Goal: Register for event/course

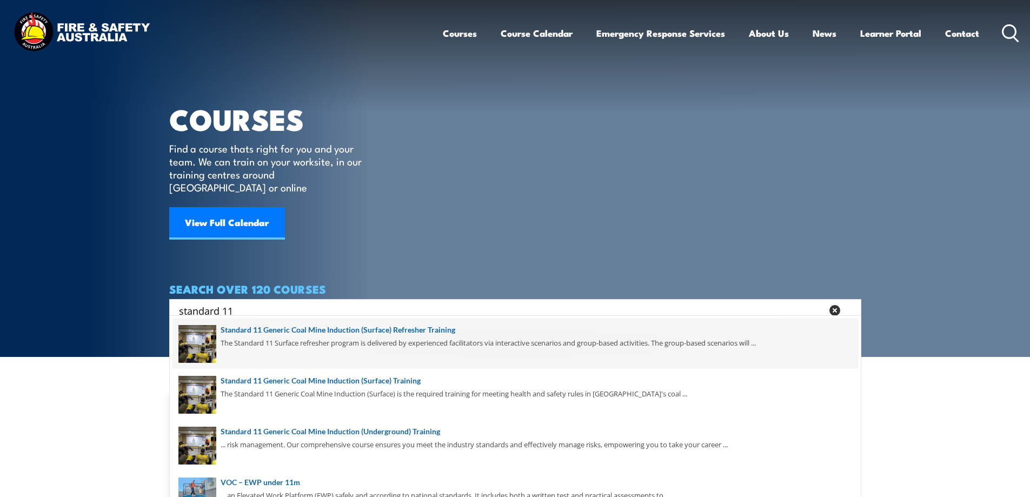
type input "standard 11"
click at [415, 329] on span at bounding box center [514, 343] width 685 height 51
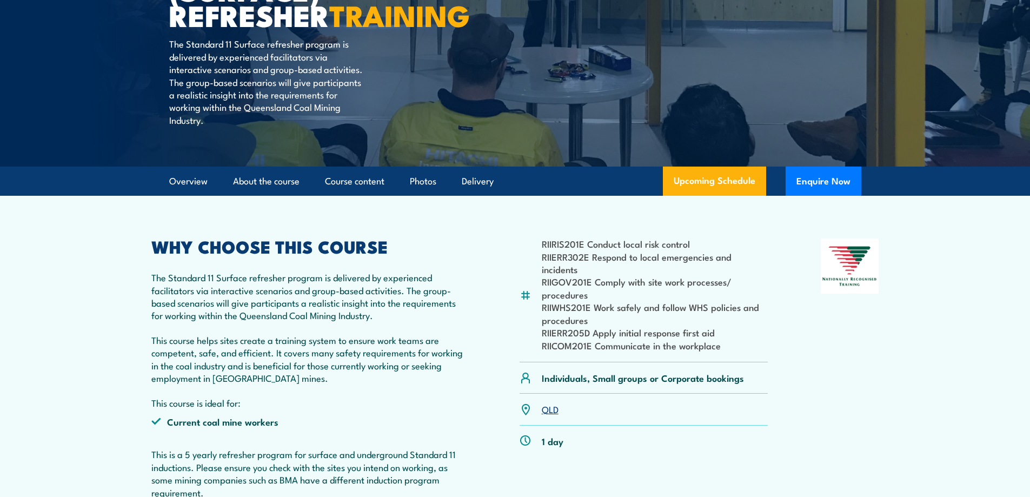
scroll to position [270, 0]
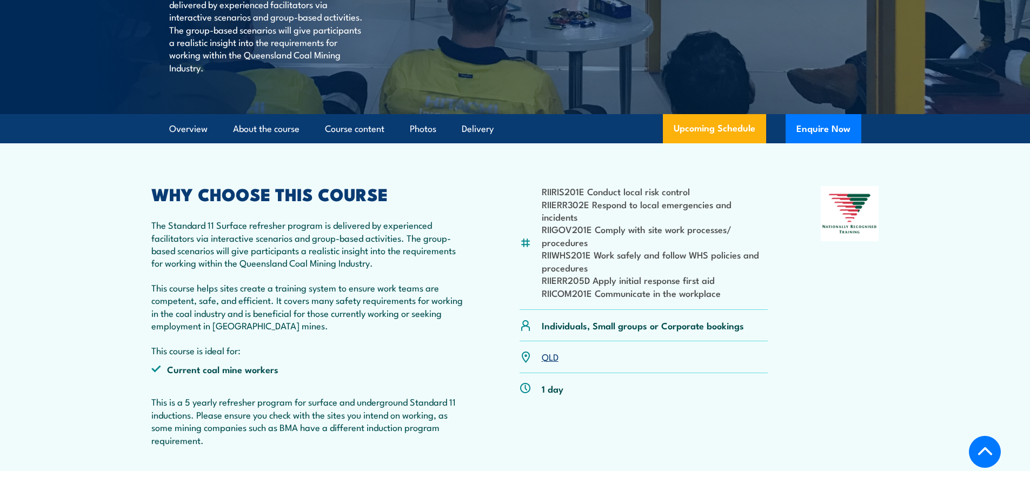
click at [554, 352] on link "QLD" at bounding box center [550, 356] width 17 height 13
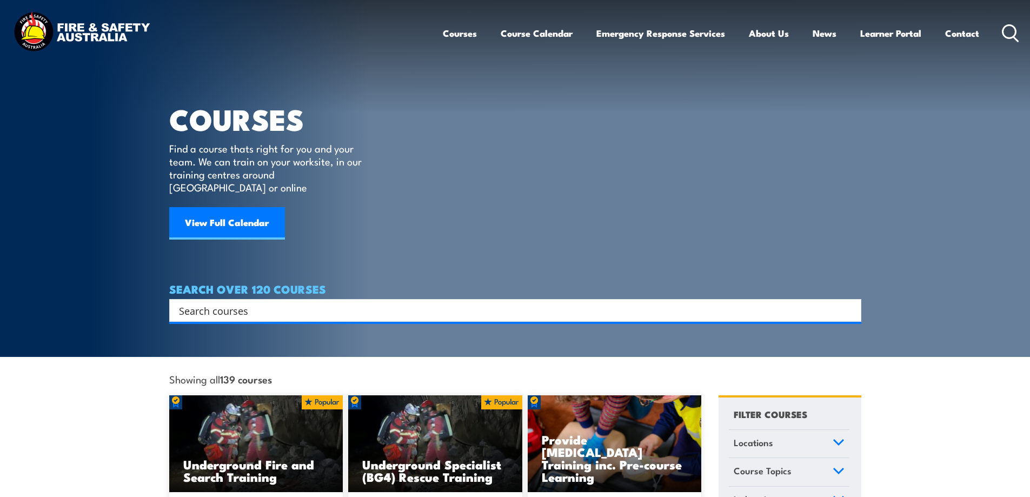
click at [220, 303] on input "Search input" at bounding box center [508, 310] width 658 height 16
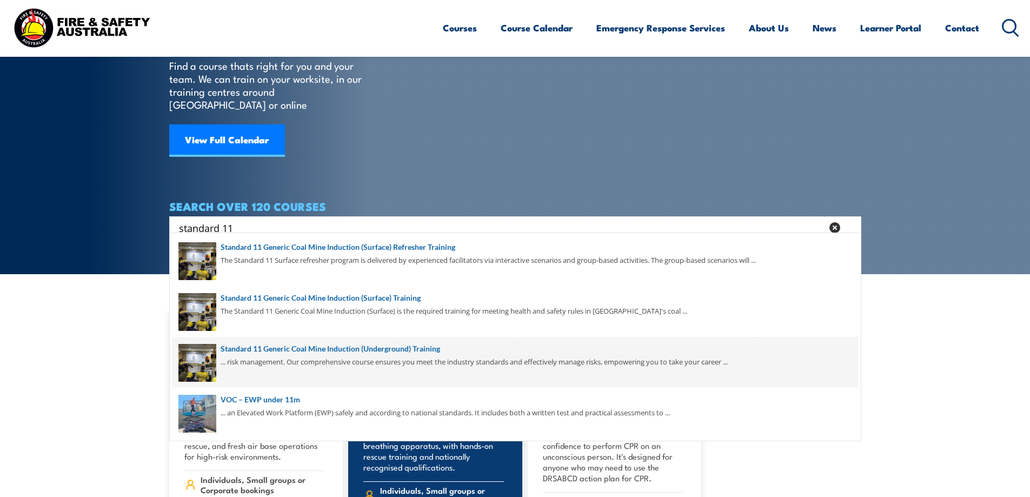
scroll to position [108, 0]
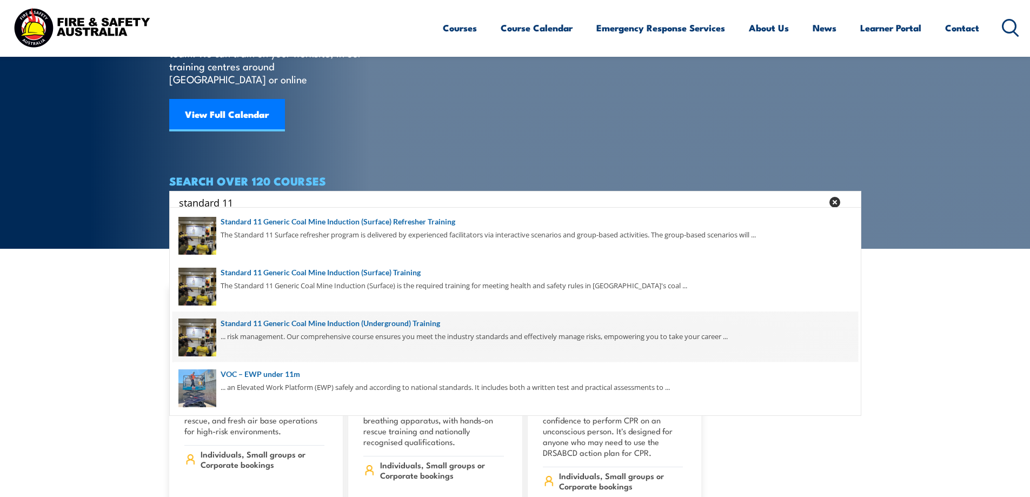
type input "standard 11"
click at [396, 322] on span at bounding box center [514, 336] width 685 height 51
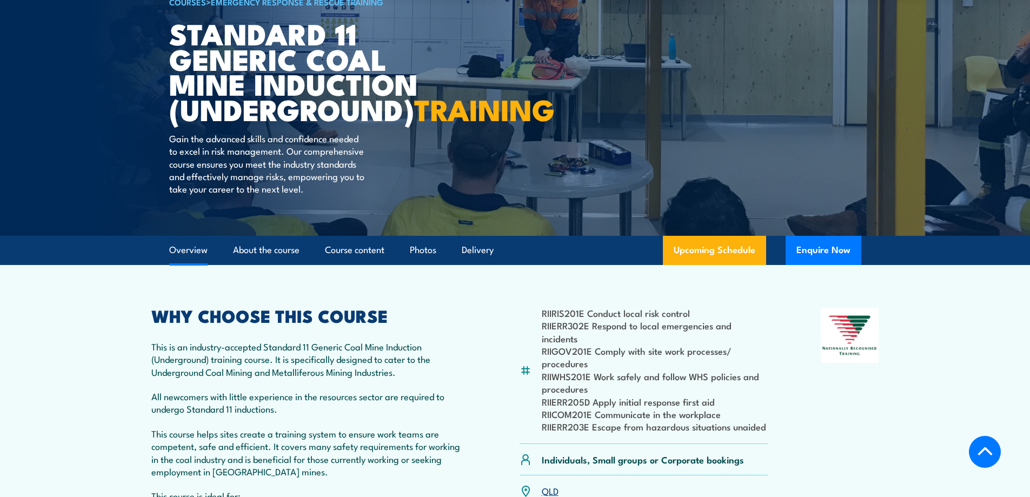
scroll to position [270, 0]
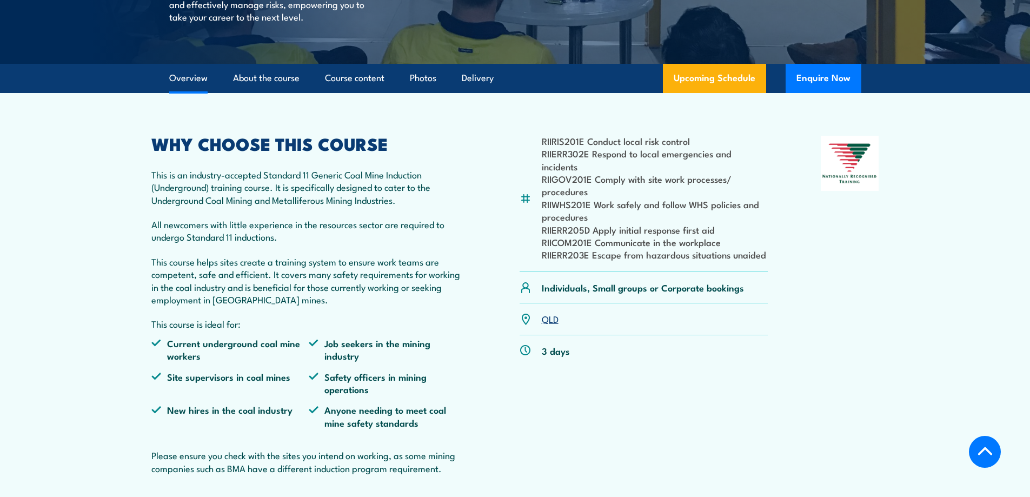
click at [548, 325] on link "QLD" at bounding box center [550, 318] width 17 height 13
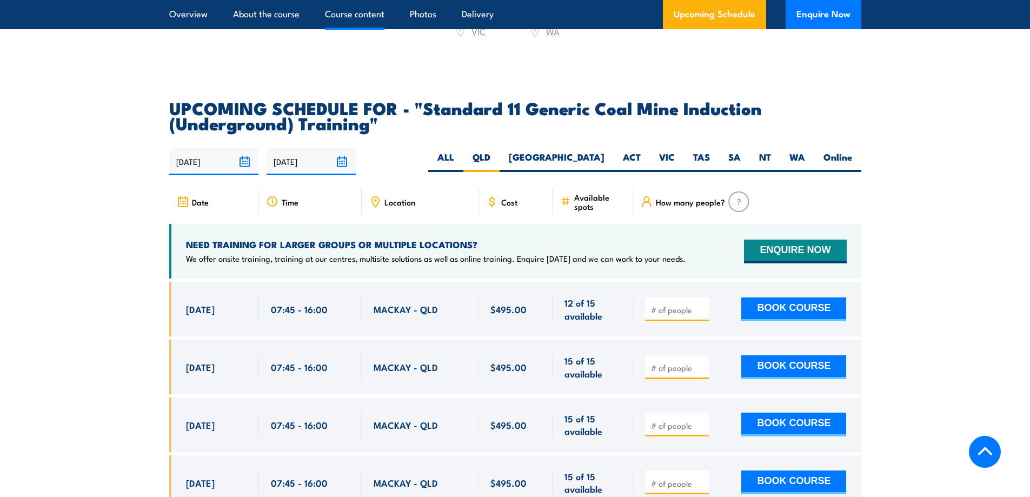
scroll to position [1995, 0]
